Goal: Task Accomplishment & Management: Manage account settings

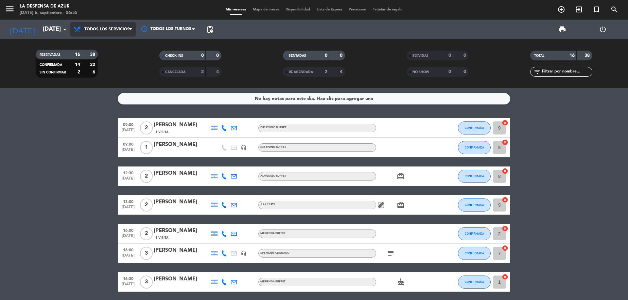
click at [99, 27] on span "Todos los servicios" at bounding box center [106, 29] width 45 height 5
click at [97, 88] on div "menu La Despensa de Azur [DATE] 6. septiembre - 06:55 Mis reservas Mapa de mesa…" at bounding box center [314, 44] width 628 height 88
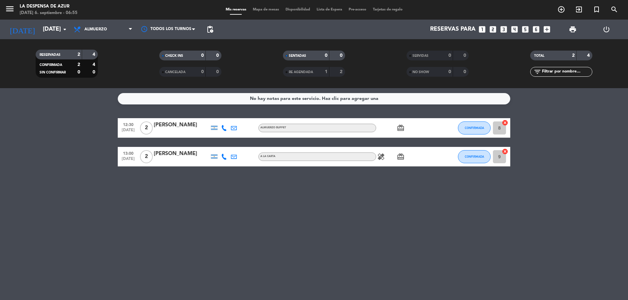
click at [339, 96] on div "No hay notas para este servicio. Haz clic para agregar una" at bounding box center [314, 99] width 128 height 8
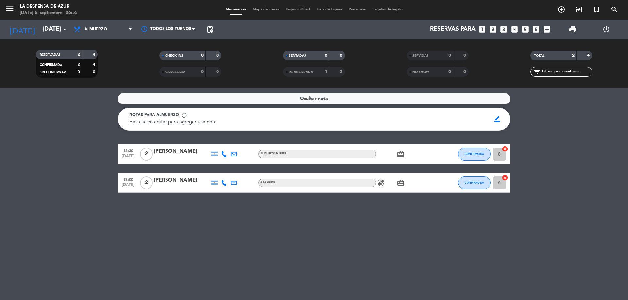
click at [288, 124] on div "Haz clic en editar para agregar una nota" at bounding box center [307, 123] width 357 height 8
click at [493, 119] on span "border_color" at bounding box center [497, 119] width 13 height 12
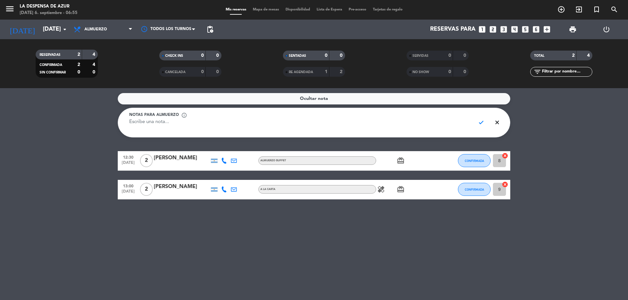
click at [419, 120] on textarea at bounding box center [299, 126] width 341 height 15
click at [145, 119] on textarea "14hs - PROMO PRIMAVERA" at bounding box center [299, 126] width 341 height 15
click at [244, 118] on div "Notas para almuerzo info_outline" at bounding box center [299, 115] width 341 height 7
click at [245, 122] on textarea "14hs - [PERSON_NAME] - PROMO PRIMAVERA" at bounding box center [299, 126] width 341 height 15
click at [187, 123] on textarea "14hs - [PERSON_NAME] - PROMO PRIMAVERA -" at bounding box center [299, 126] width 341 height 15
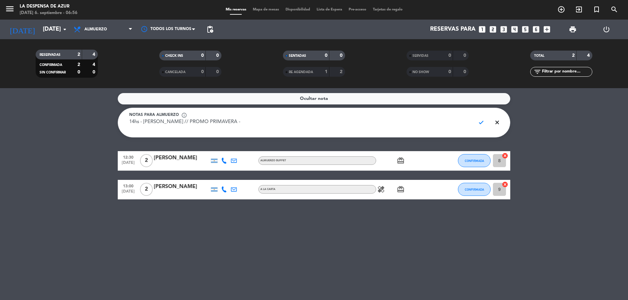
click at [247, 123] on textarea "14hs - [PERSON_NAME] // PROMO PRIMAVERA -" at bounding box center [299, 126] width 341 height 15
type textarea "14hs - [PERSON_NAME] // PROMO PRIMAVERA - Welcome drink floral x2 // AVISA RECE…"
click at [483, 123] on span "check" at bounding box center [481, 122] width 13 height 12
